Goal: Check status

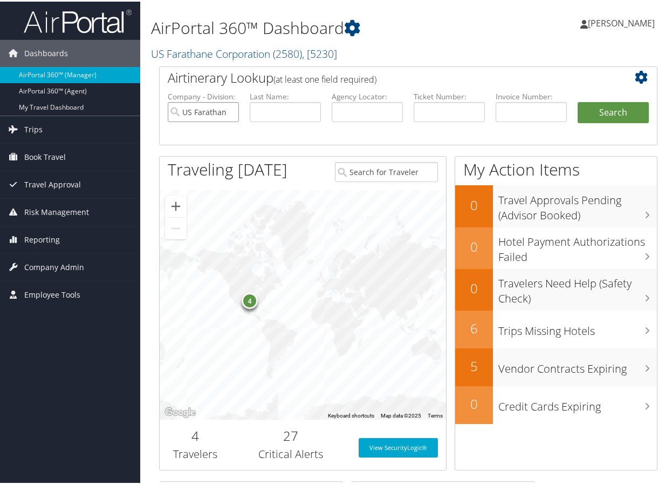
click at [227, 112] on input "US Farathane Corporation" at bounding box center [203, 110] width 71 height 20
paste input "DG834S"
type input "DG834S"
click at [607, 116] on button "Search" at bounding box center [613, 111] width 71 height 22
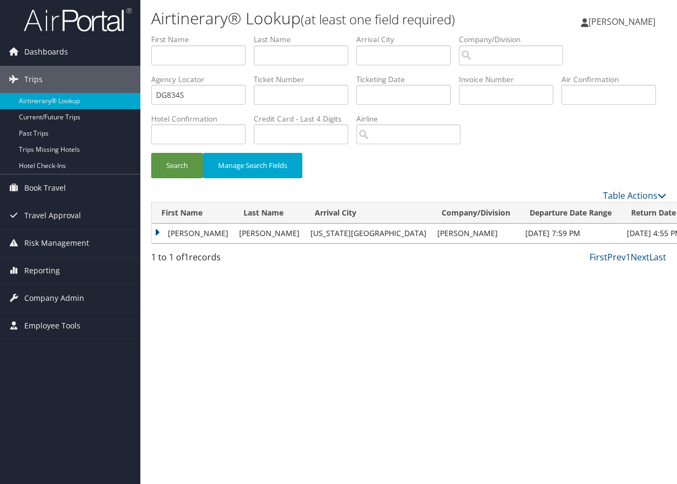
click at [156, 230] on td "PAUL STEVEN" at bounding box center [193, 232] width 82 height 19
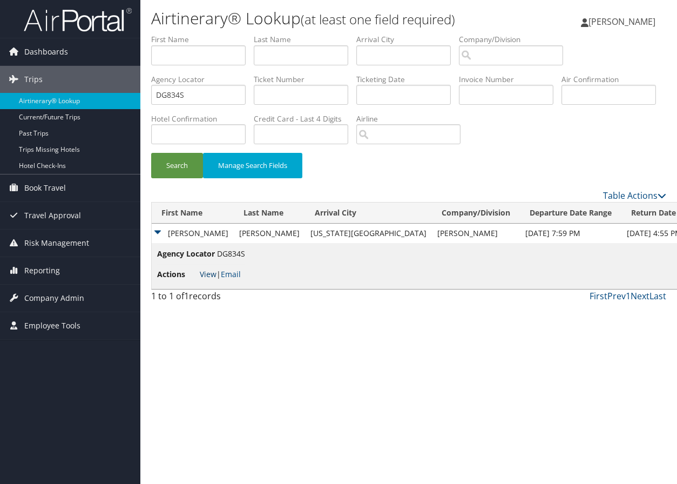
click at [209, 270] on link "View" at bounding box center [208, 274] width 17 height 10
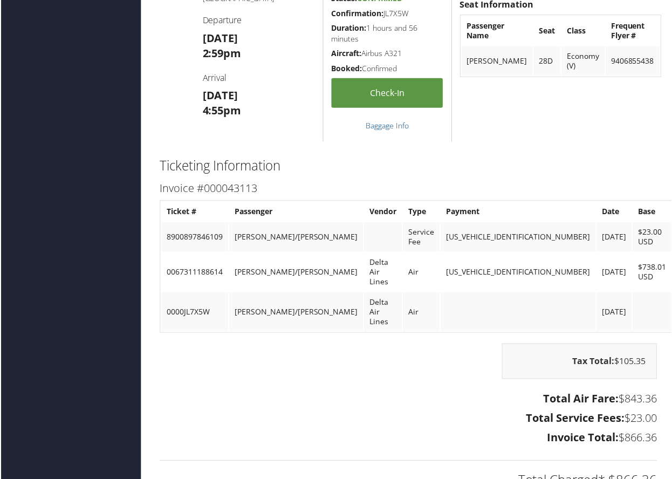
scroll to position [1457, 0]
